Goal: Book appointment/travel/reservation

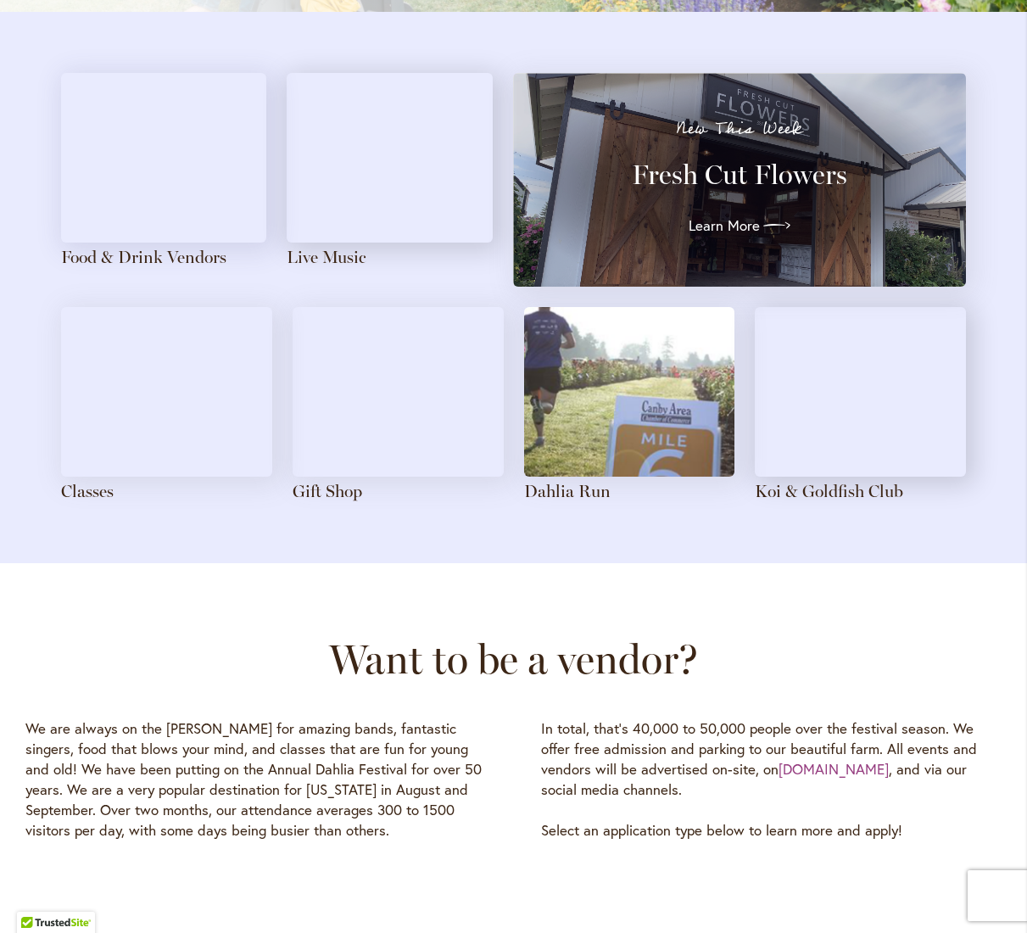
scroll to position [1526, 0]
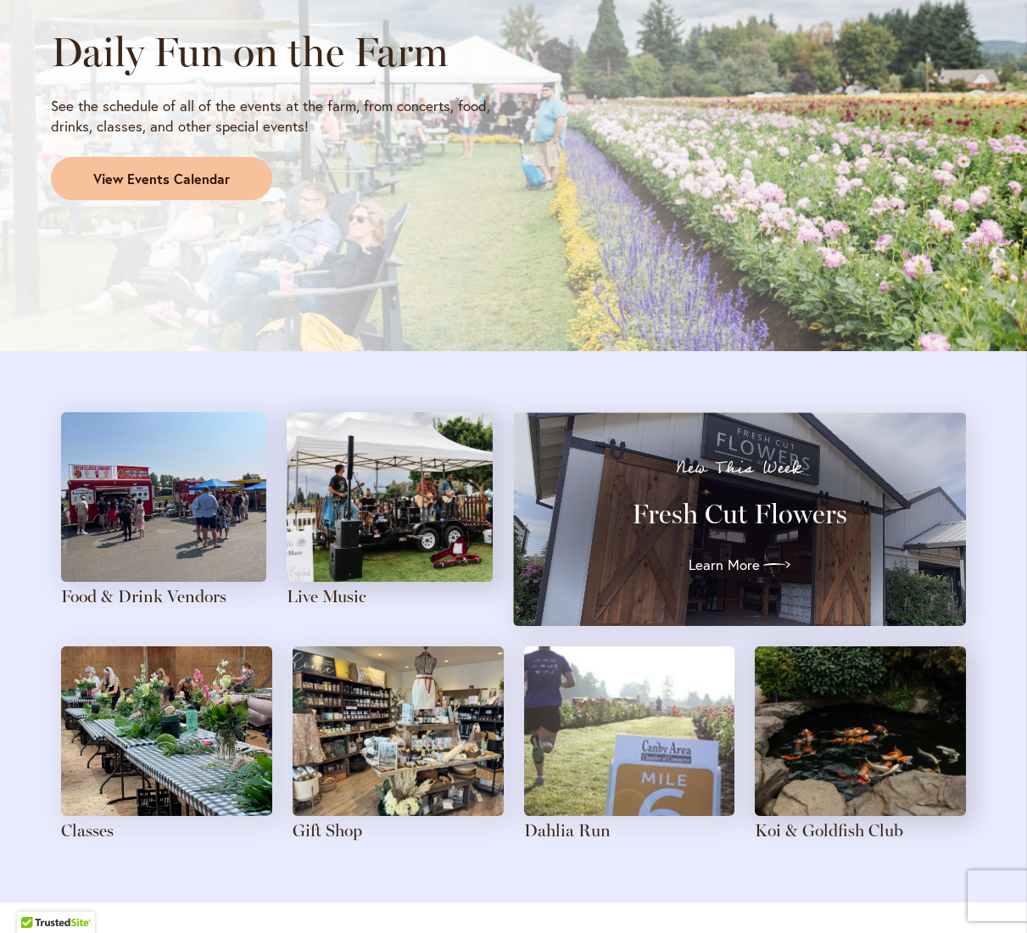
click at [220, 181] on span "View Events Calendar" at bounding box center [161, 180] width 137 height 20
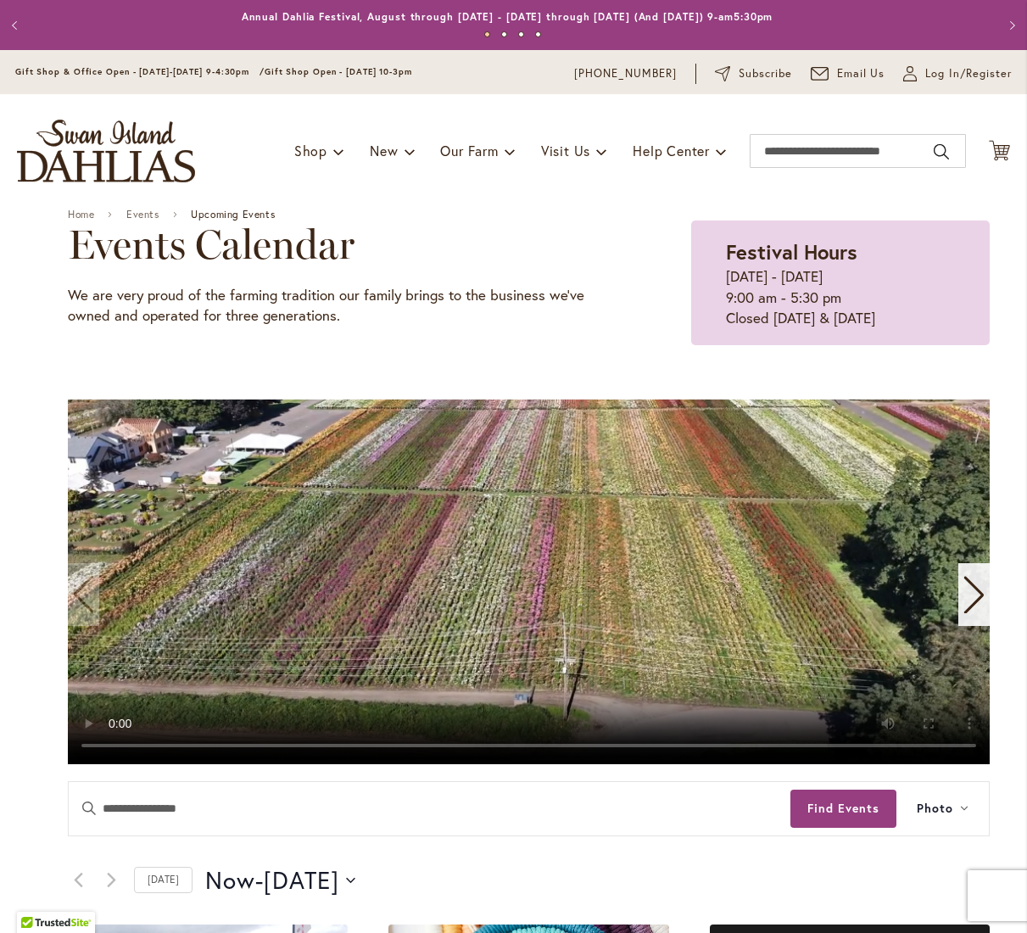
scroll to position [509, 0]
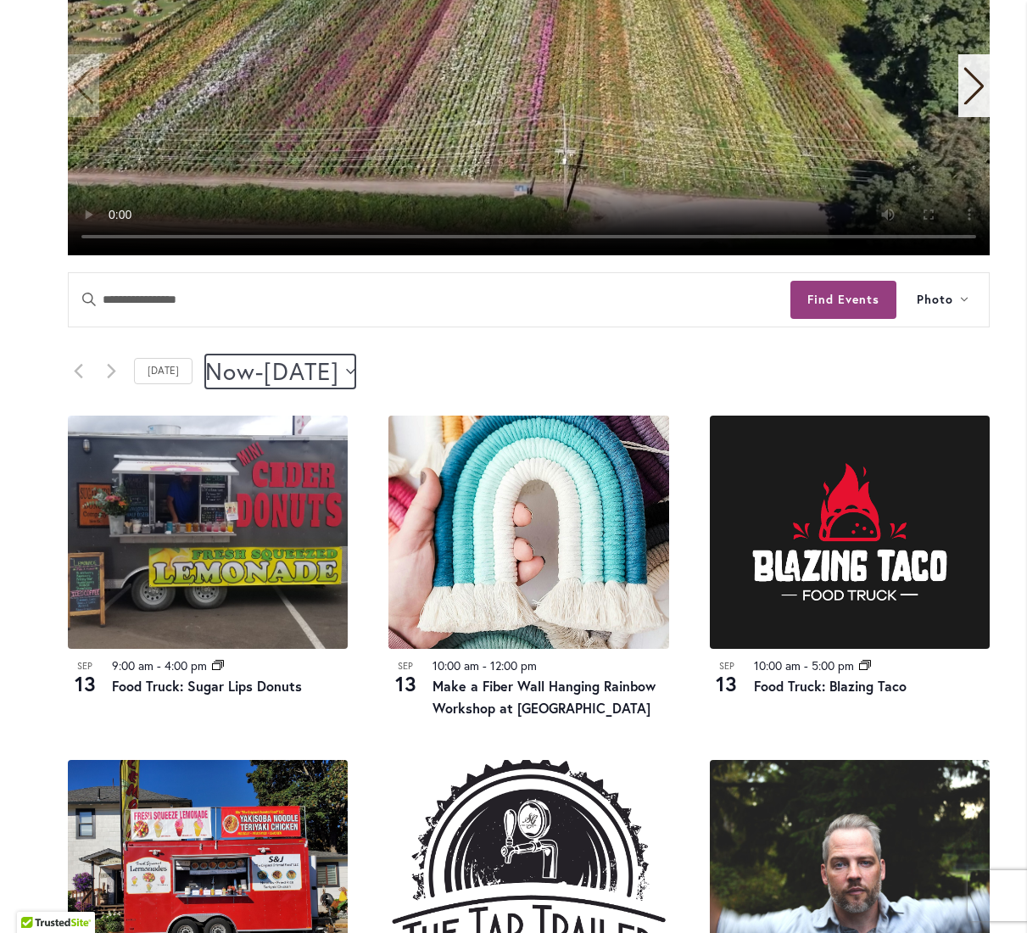
click at [355, 372] on icon "Click to toggle datepicker" at bounding box center [350, 370] width 9 height 5
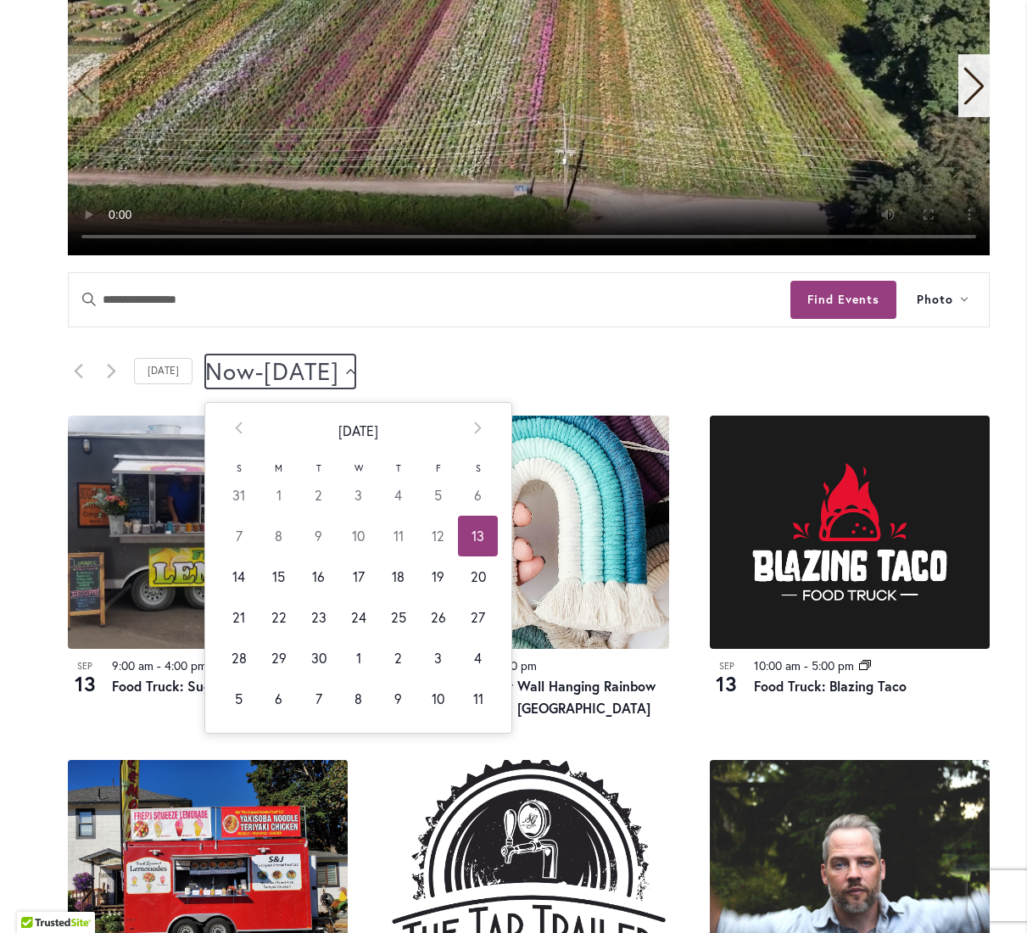
click at [355, 374] on button "Now Now - [DATE] September 14" at bounding box center [280, 371] width 150 height 34
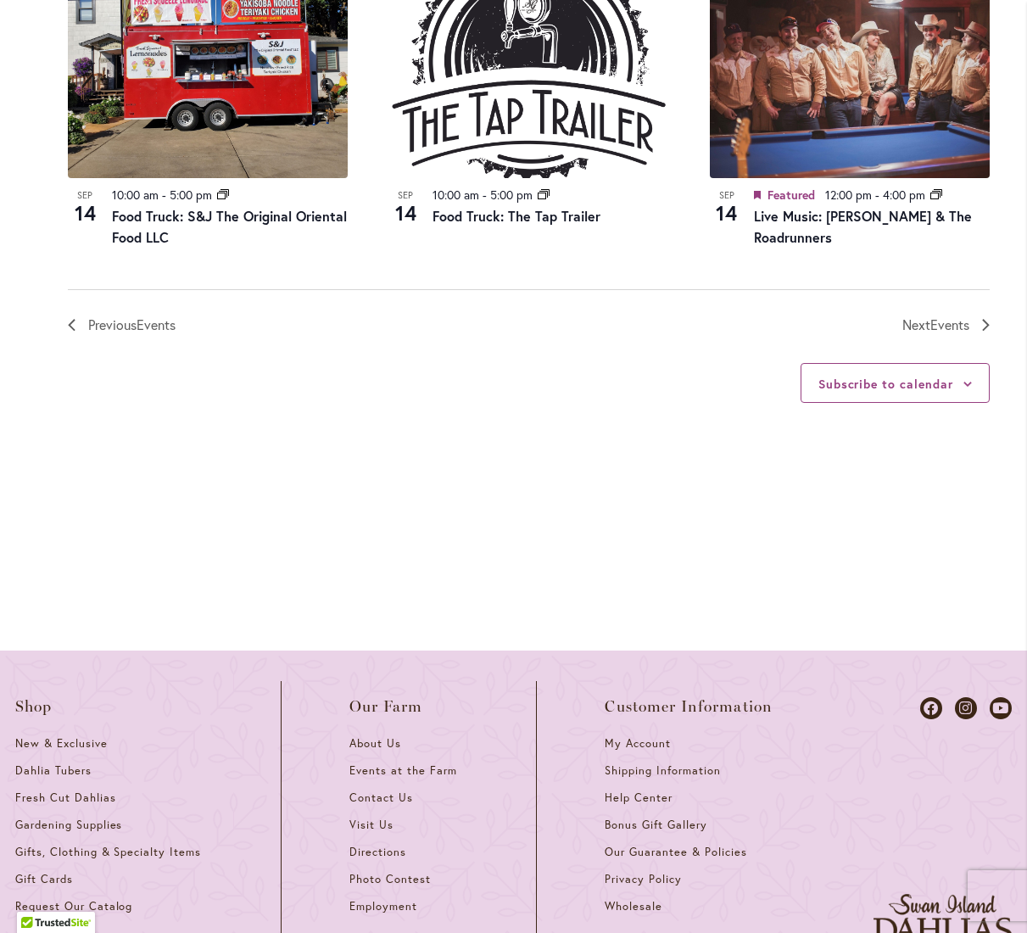
scroll to position [0, 0]
